Goal: Information Seeking & Learning: Learn about a topic

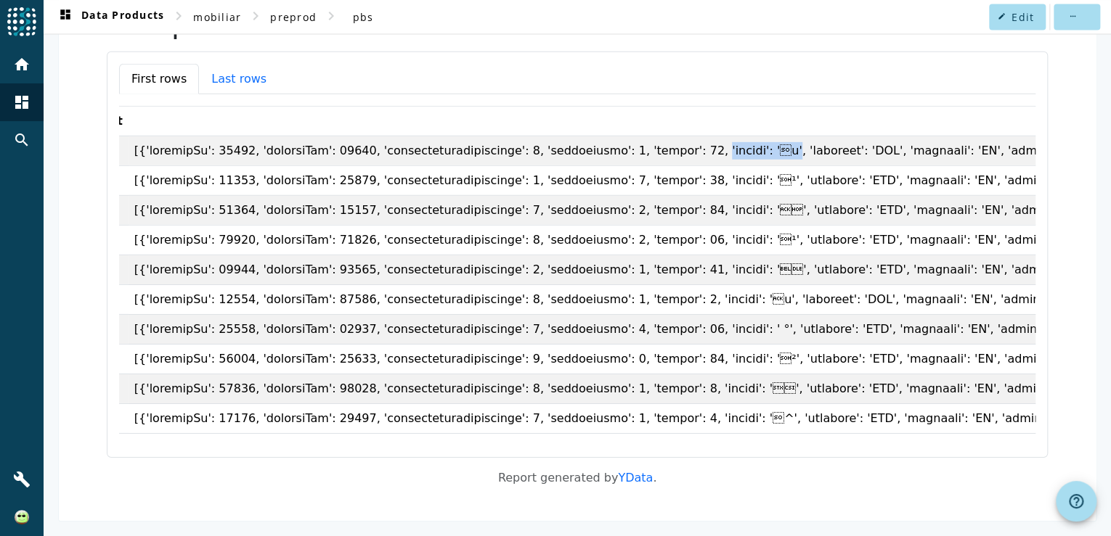
scroll to position [1172, 0]
drag, startPoint x: 436, startPoint y: 145, endPoint x: 541, endPoint y: 145, distance: 104.5
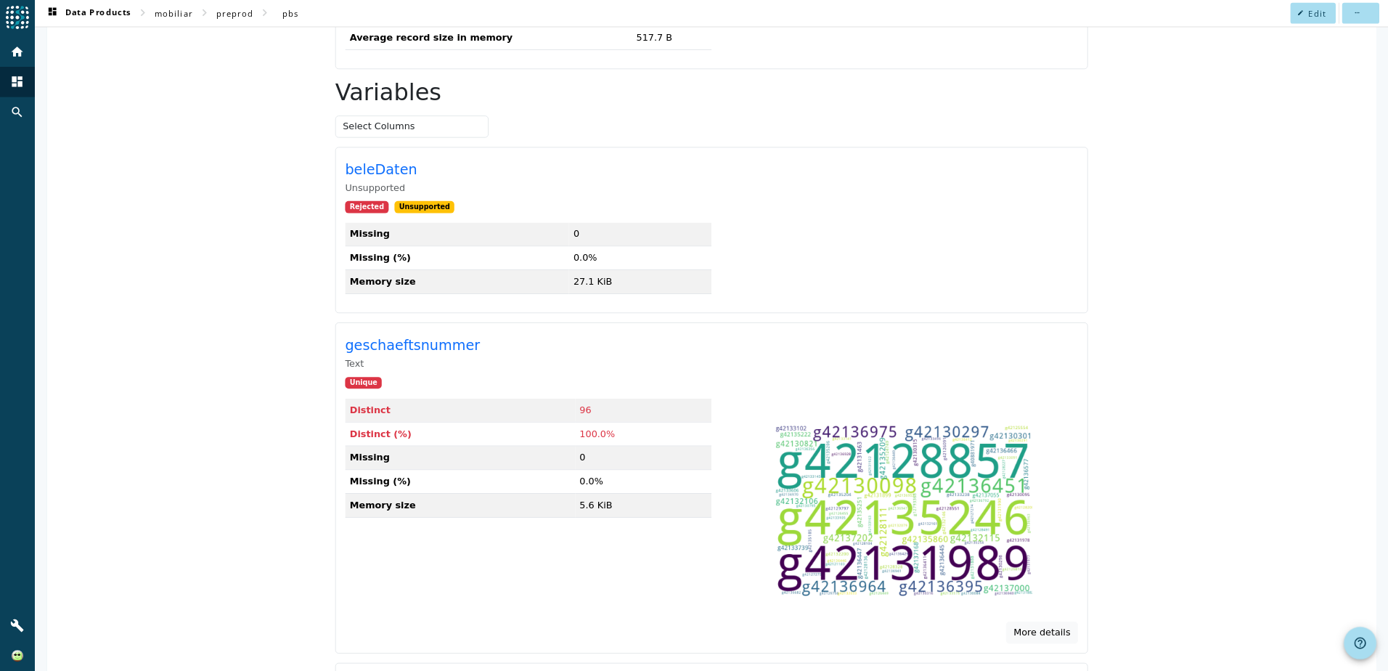
scroll to position [0, 0]
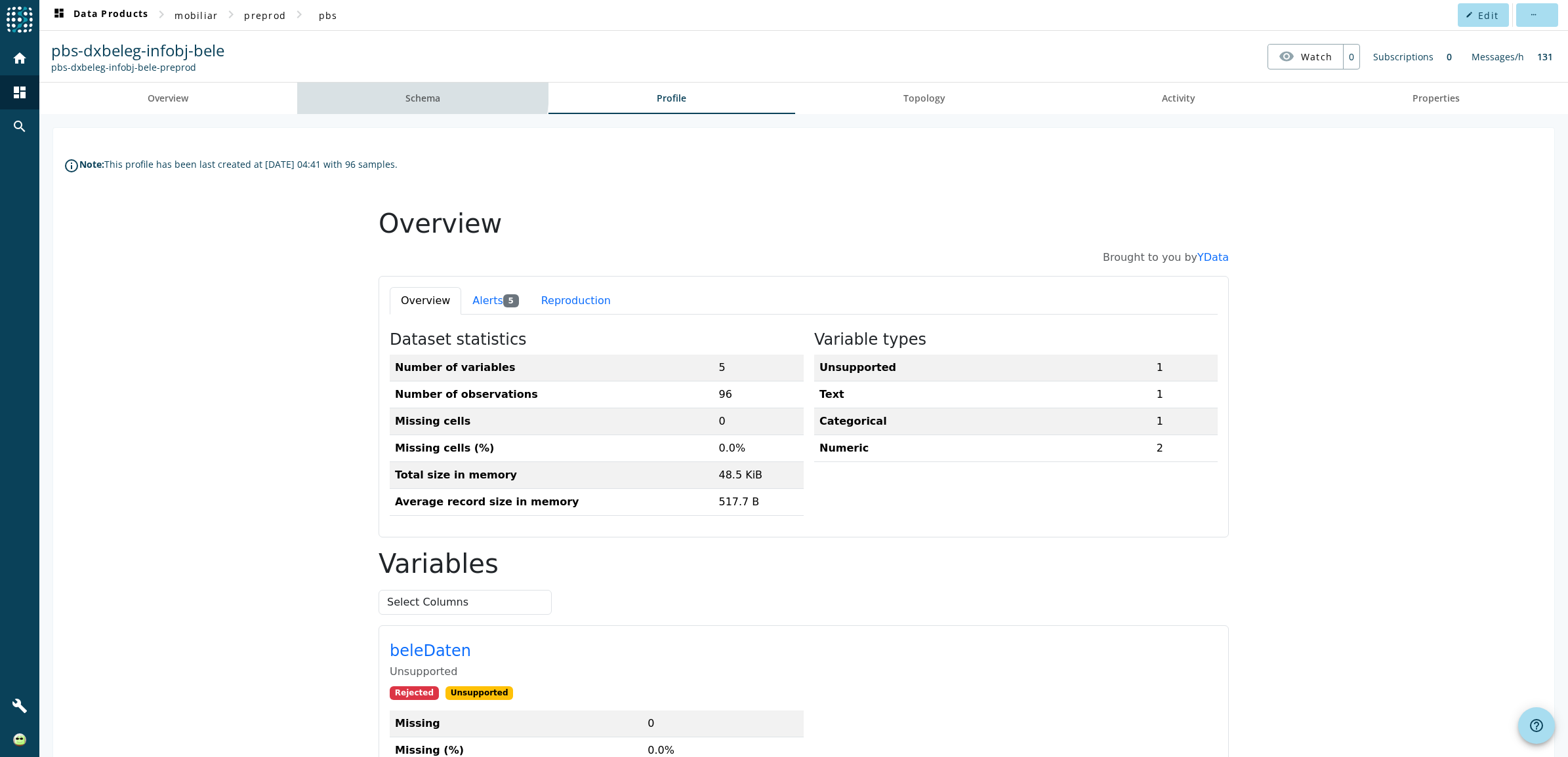
click at [408, 90] on span "Schema" at bounding box center [423, 98] width 34 height 32
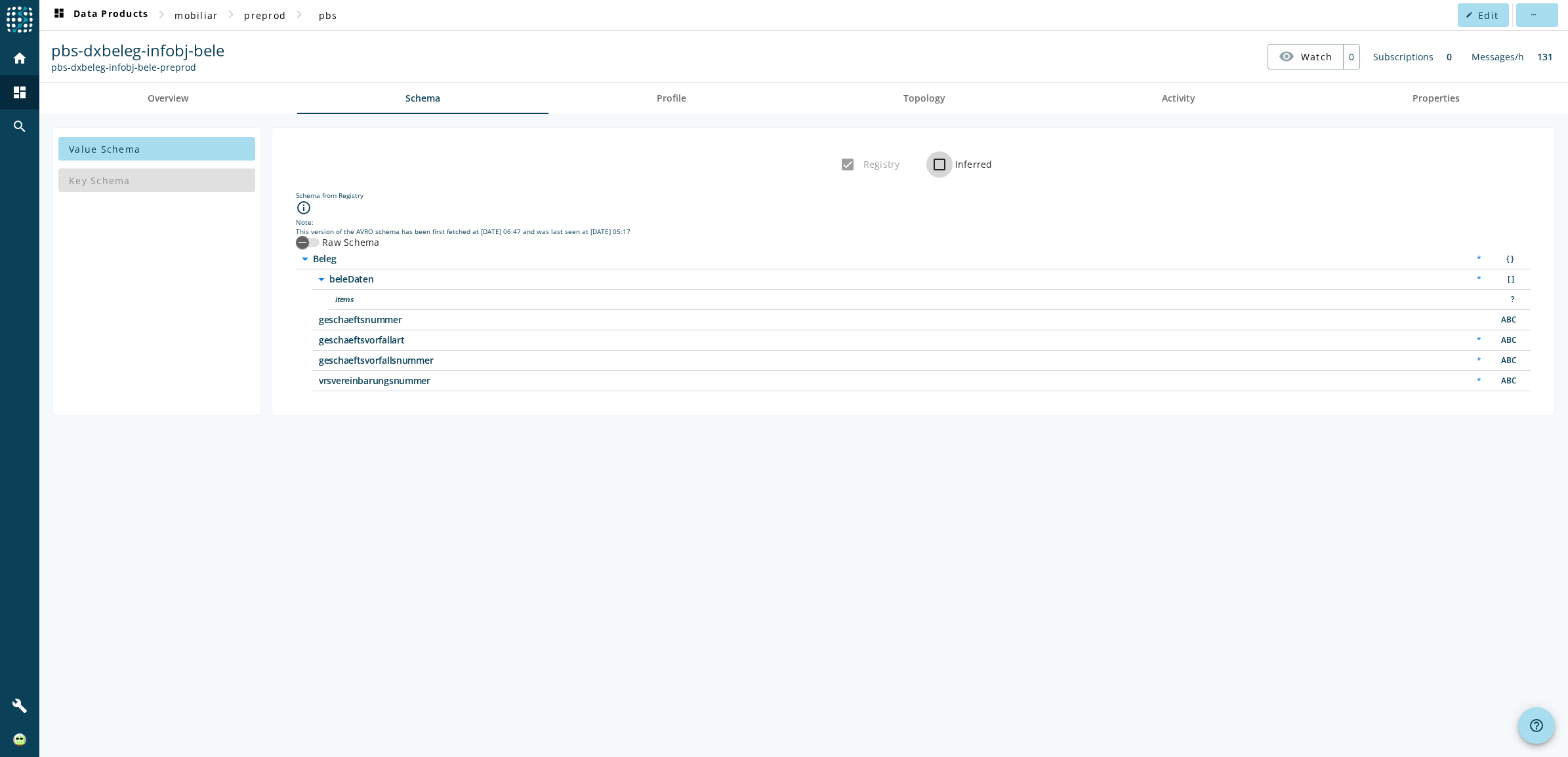
click at [942, 159] on input "Inferred" at bounding box center [939, 164] width 26 height 26
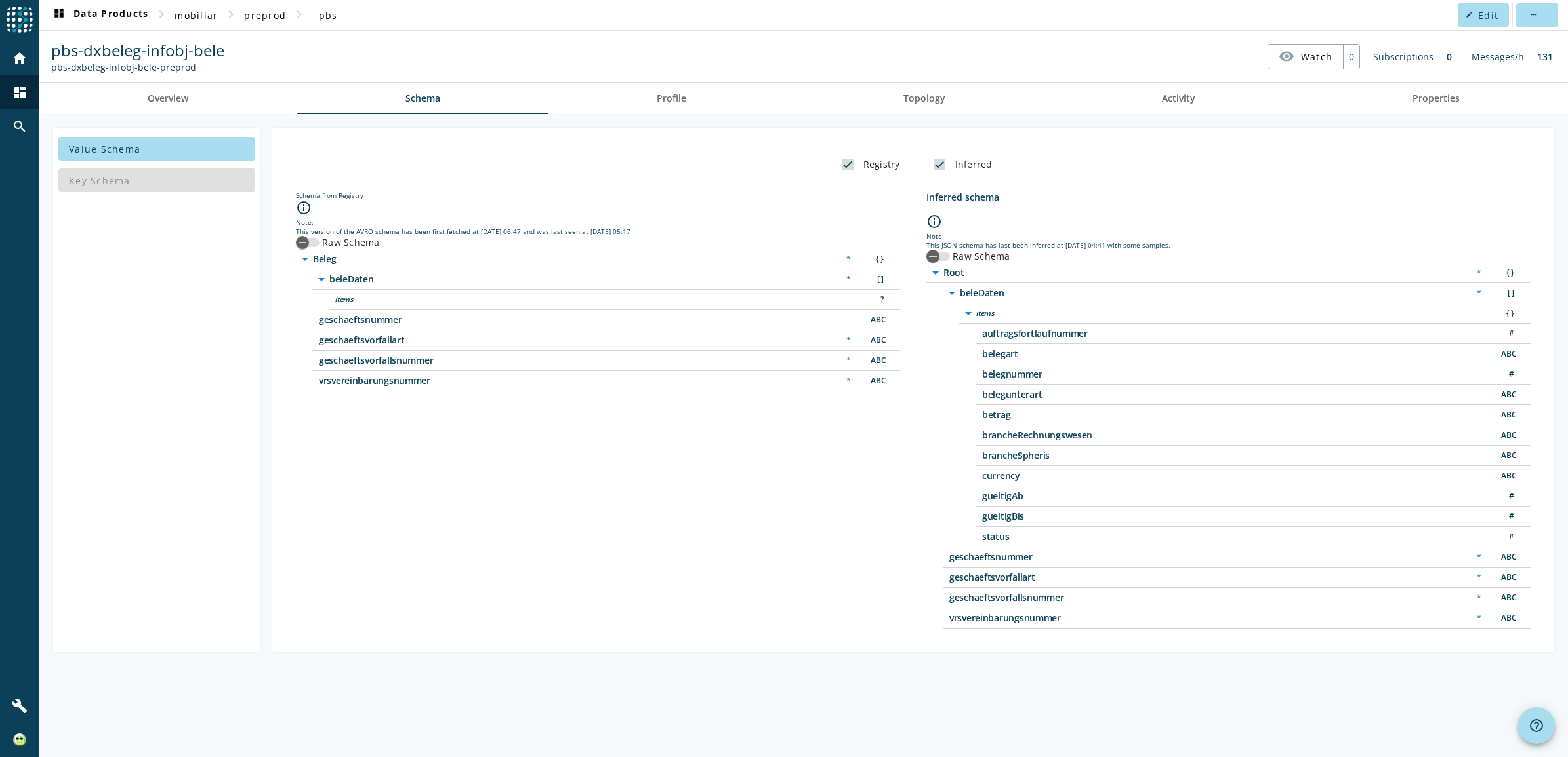
click at [1003, 415] on div "ABC" at bounding box center [1507, 415] width 26 height 14
click at [595, 484] on div "Schema from Registry info_outline Note: This version of the AVRO schema has bee…" at bounding box center [597, 409] width 605 height 438
click at [1003, 396] on div "ABC" at bounding box center [1507, 395] width 26 height 14
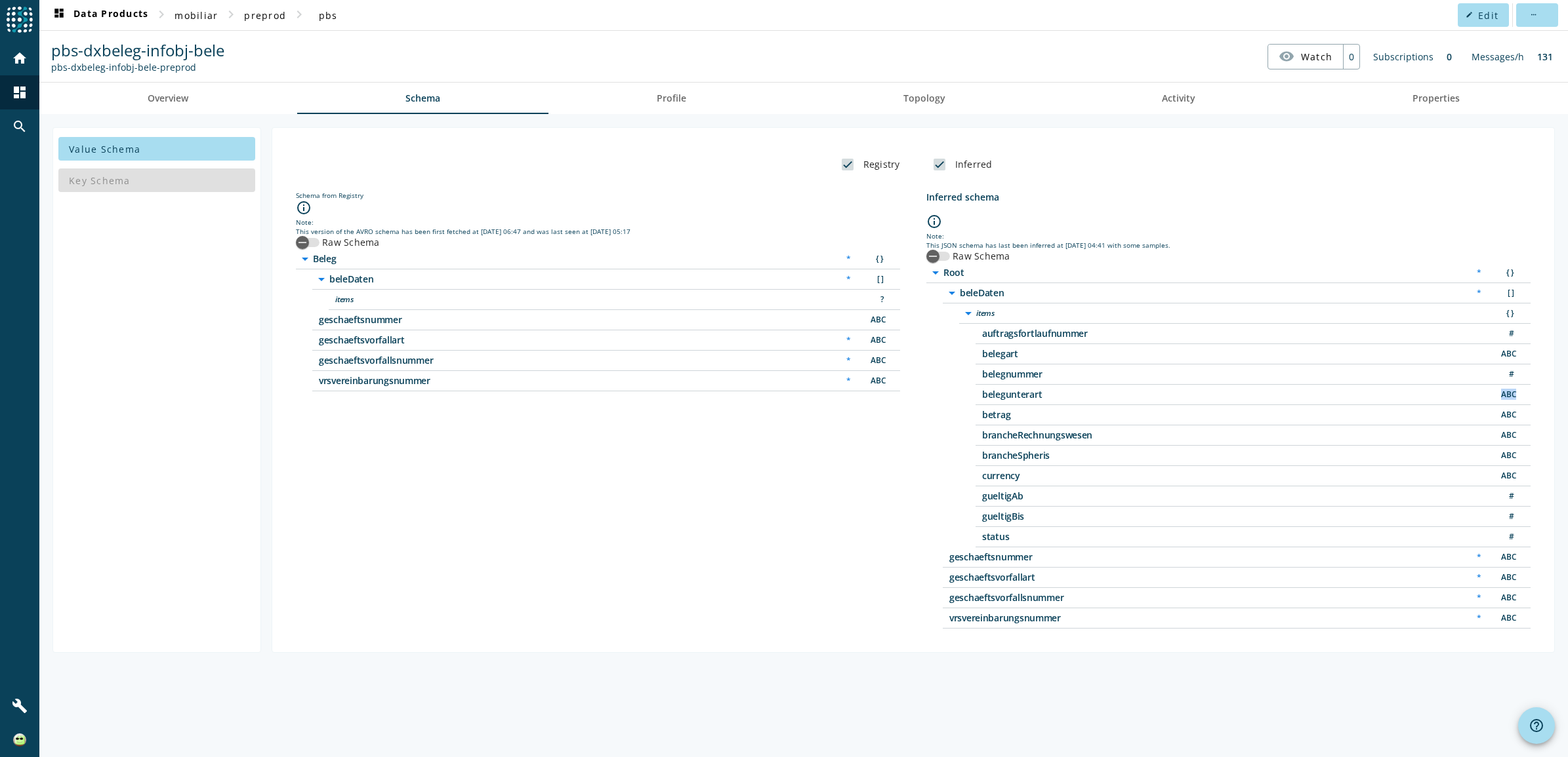
drag, startPoint x: 1507, startPoint y: 396, endPoint x: 1542, endPoint y: 436, distance: 53.2
click at [1003, 436] on div "Schema from Registry info_outline Note: This version of the AVRO schema has bee…" at bounding box center [913, 410] width 1261 height 464
drag, startPoint x: 975, startPoint y: 422, endPoint x: 1514, endPoint y: 417, distance: 539.0
click at [1003, 417] on div "betrag ABC" at bounding box center [1253, 416] width 555 height 21
click at [1003, 417] on div "ABC" at bounding box center [1507, 415] width 26 height 14
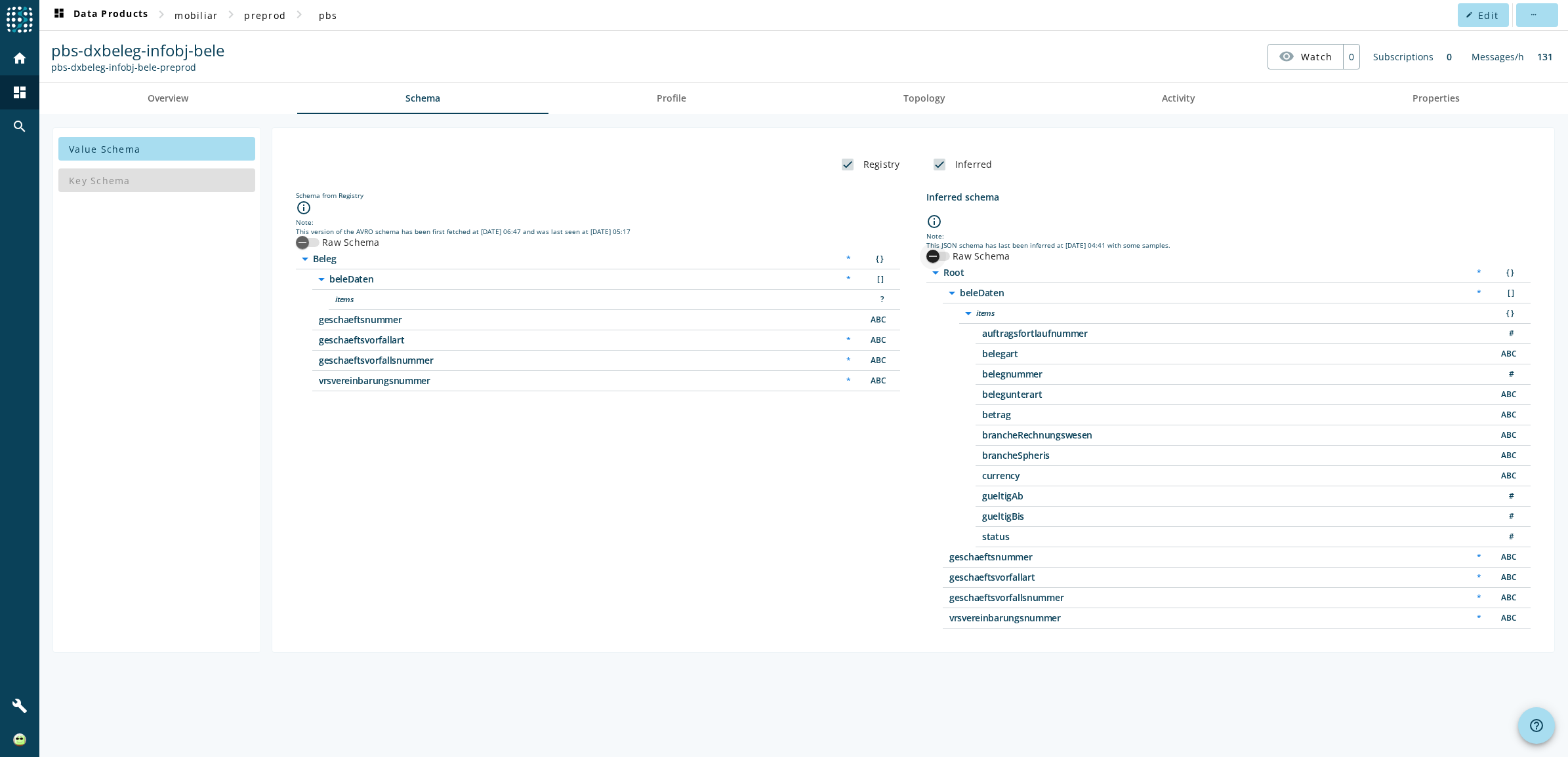
click at [940, 254] on div "button" at bounding box center [933, 256] width 26 height 26
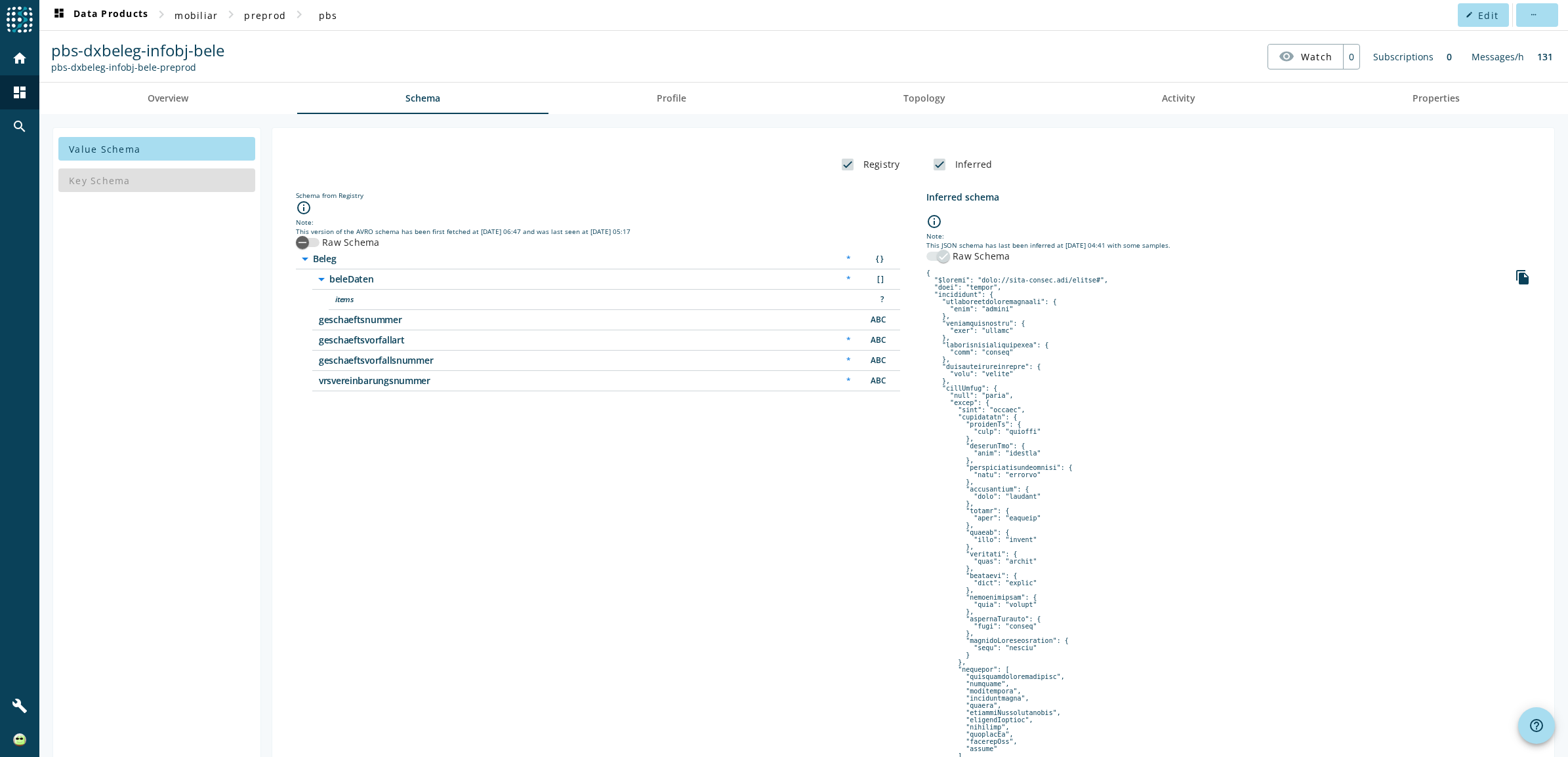
click at [972, 484] on pre at bounding box center [1228, 554] width 605 height 570
drag, startPoint x: 972, startPoint y: 537, endPoint x: 1009, endPoint y: 547, distance: 38.3
click at [1003, 484] on pre at bounding box center [1228, 554] width 605 height 570
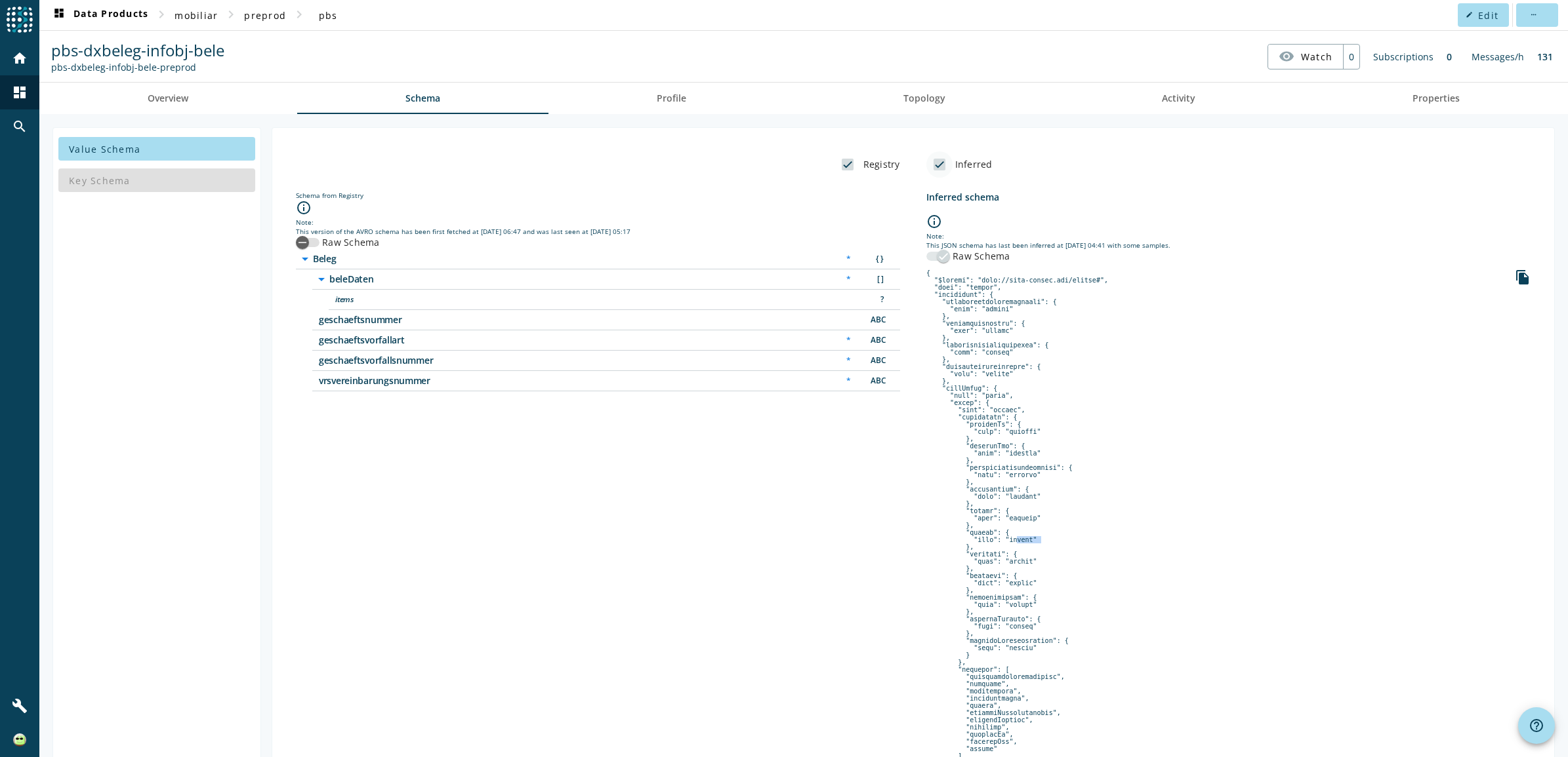
click at [930, 166] on input "Inferred" at bounding box center [939, 164] width 26 height 26
checkbox input "false"
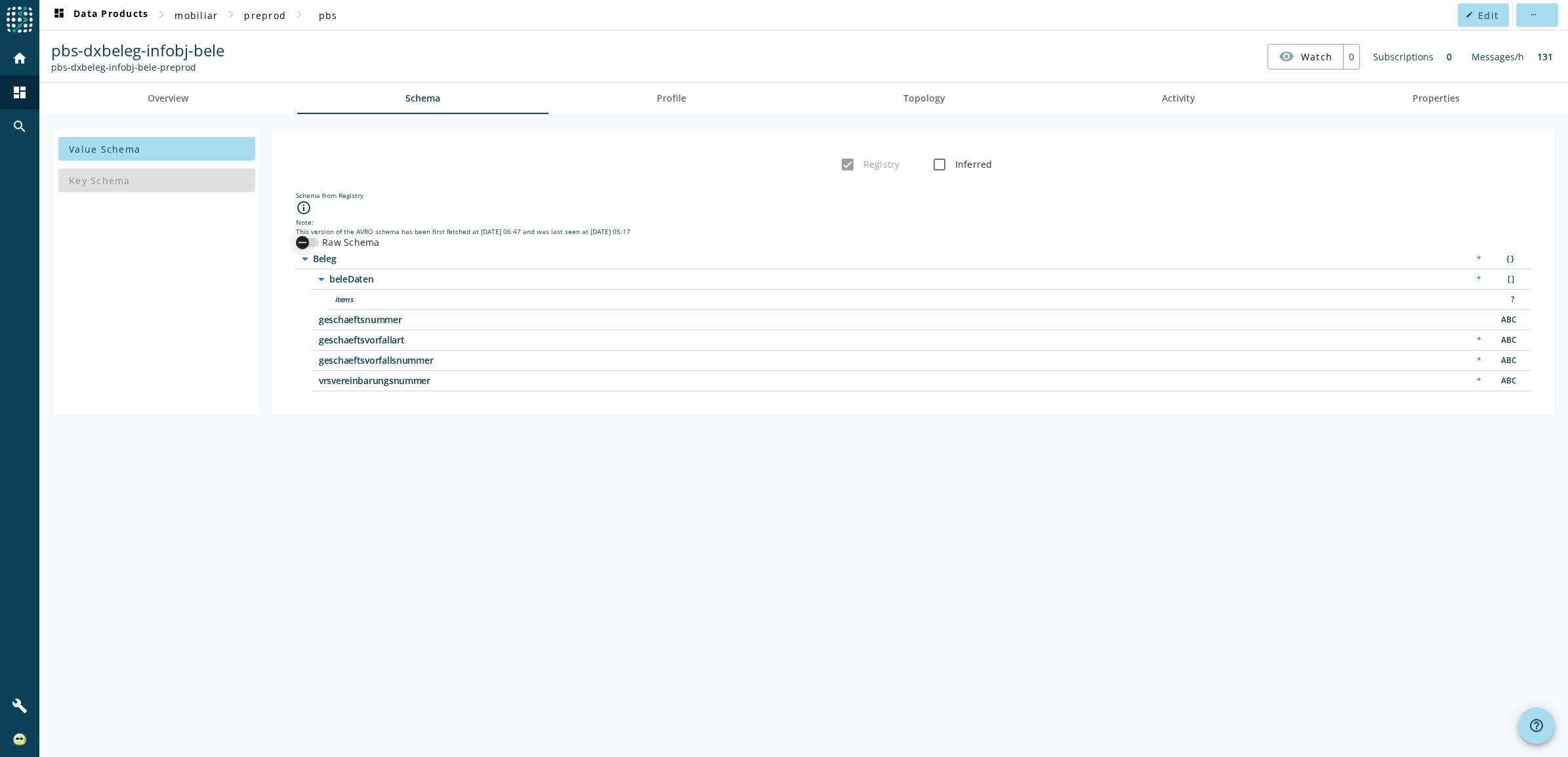
click at [314, 248] on div "button" at bounding box center [302, 242] width 26 height 26
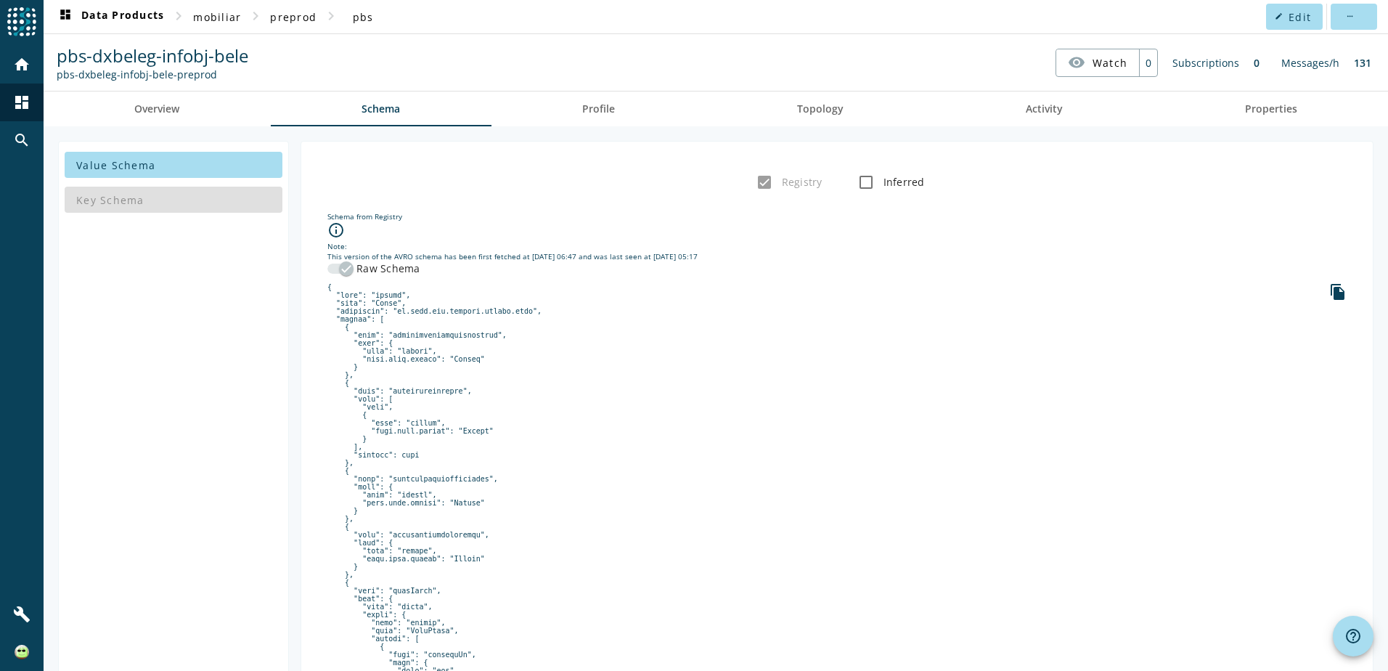
scroll to position [436, 0]
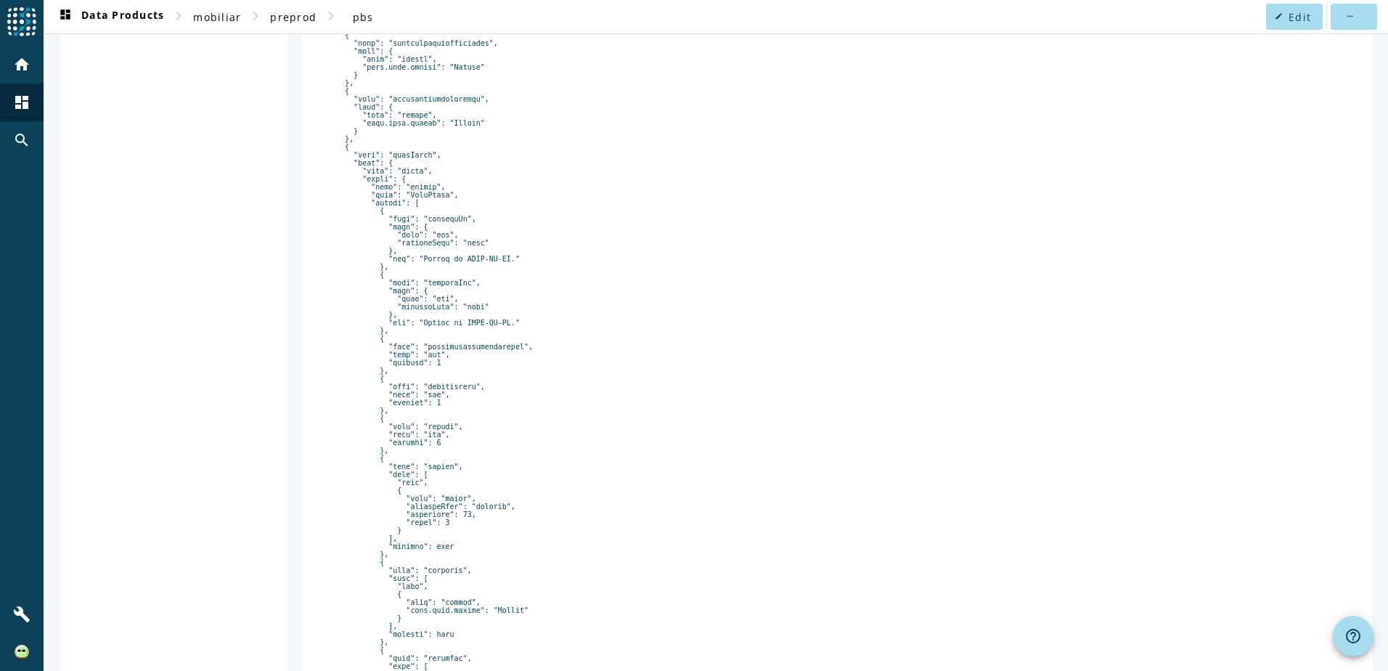
click at [430, 536] on pre at bounding box center [836, 447] width 1019 height 1198
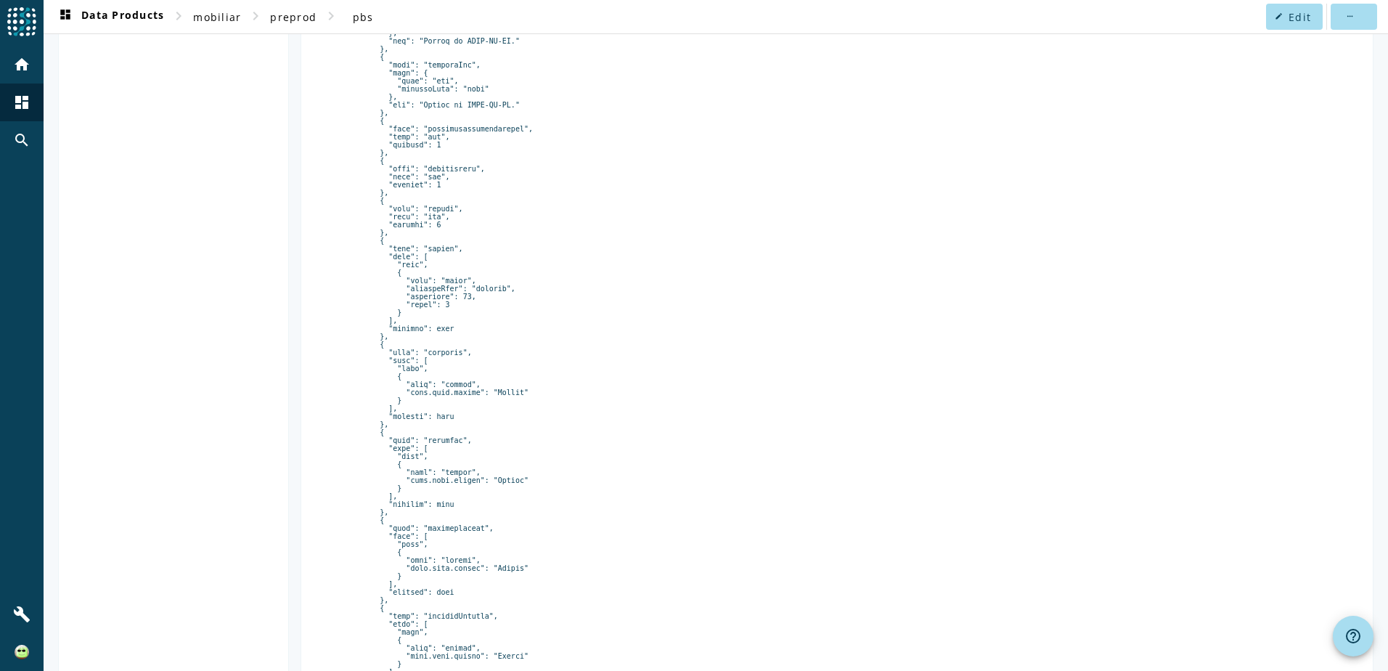
click at [483, 350] on pre at bounding box center [836, 229] width 1019 height 1198
drag, startPoint x: 399, startPoint y: 358, endPoint x: 453, endPoint y: 367, distance: 55.3
click at [453, 367] on pre at bounding box center [836, 229] width 1019 height 1198
click at [587, 507] on pre at bounding box center [836, 229] width 1019 height 1198
